Goal: Transaction & Acquisition: Purchase product/service

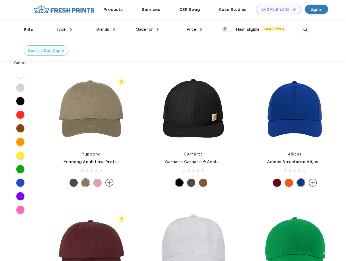
click at [277, 9] on link "Add your Logo Design Tool" at bounding box center [278, 10] width 45 height 10
click at [0, 0] on div "Design Tool" at bounding box center [0, 0] width 0 height 0
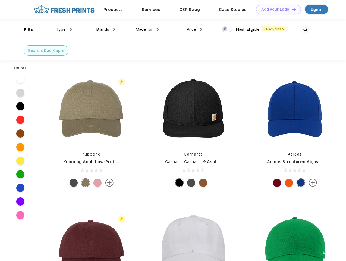
click at [292, 9] on link "Add your Logo Design Tool" at bounding box center [278, 10] width 45 height 10
click at [26, 30] on div "Filter" at bounding box center [29, 30] width 11 height 6
click at [64, 29] on span "Type" at bounding box center [61, 29] width 10 height 5
click at [106, 29] on span "Brands" at bounding box center [102, 29] width 13 height 5
click at [147, 29] on span "Made for" at bounding box center [144, 29] width 17 height 5
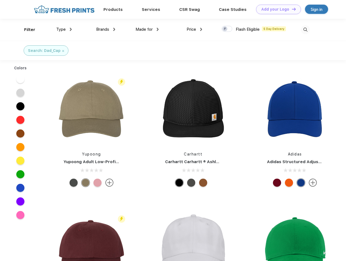
click at [195, 29] on span "Price" at bounding box center [192, 29] width 10 height 5
click at [227, 29] on div at bounding box center [227, 29] width 11 height 6
click at [225, 29] on input "checkbox" at bounding box center [224, 28] width 4 height 4
click at [306, 30] on img at bounding box center [305, 29] width 9 height 9
